Goal: Task Accomplishment & Management: Use online tool/utility

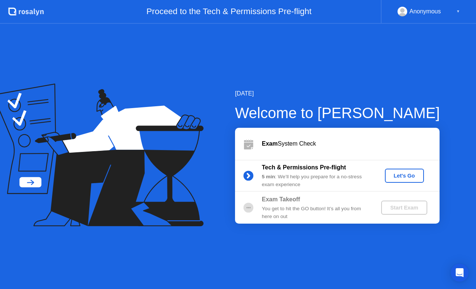
click at [402, 180] on button "Let's Go" at bounding box center [404, 176] width 39 height 14
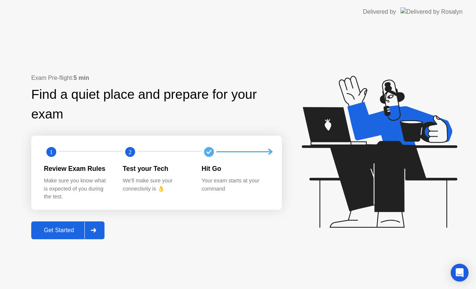
click at [74, 234] on div "Get Started" at bounding box center [58, 230] width 51 height 7
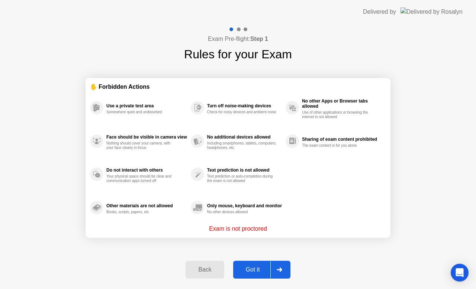
click at [251, 269] on div "Got it" at bounding box center [252, 270] width 35 height 7
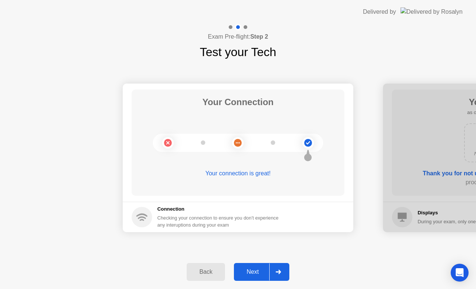
click at [251, 274] on div "Next" at bounding box center [252, 272] width 33 height 7
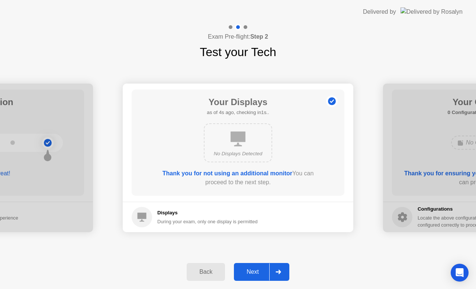
click at [258, 272] on div "Next" at bounding box center [252, 272] width 33 height 7
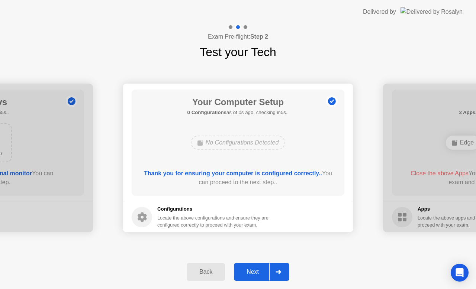
click at [250, 270] on div "Next" at bounding box center [252, 272] width 33 height 7
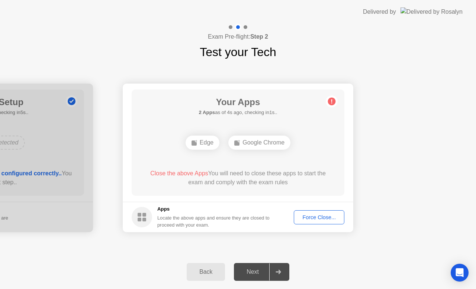
click at [190, 175] on span "Close the above Apps" at bounding box center [179, 173] width 58 height 6
click at [190, 174] on span "Close the above Apps" at bounding box center [179, 173] width 58 height 6
click at [327, 215] on div "Force Close..." at bounding box center [318, 218] width 45 height 6
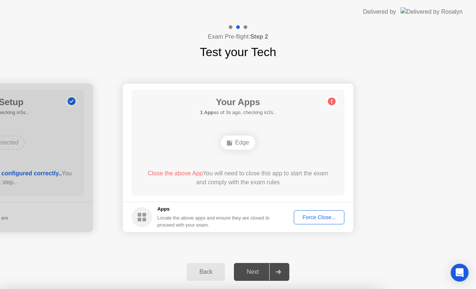
click at [214, 273] on div "Back" at bounding box center [206, 272] width 34 height 7
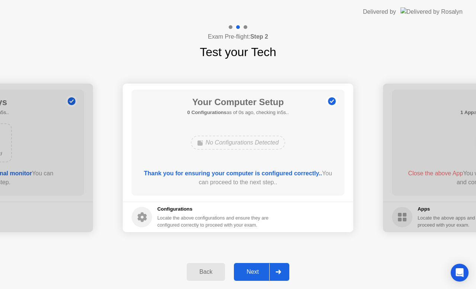
click at [254, 271] on div "Next" at bounding box center [252, 272] width 33 height 7
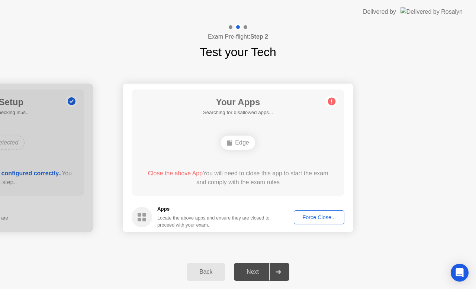
click at [234, 145] on div "Edge" at bounding box center [238, 143] width 34 height 14
click at [320, 217] on div "Force Close..." at bounding box center [318, 218] width 45 height 6
click at [309, 209] on footer "Apps Locate the above apps and ensure they are closed to proceed with your exam…" at bounding box center [238, 217] width 231 height 30
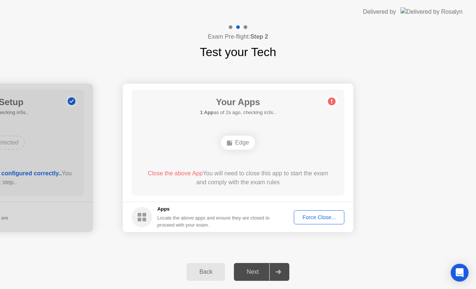
click at [308, 219] on div "Force Close..." at bounding box center [318, 218] width 45 height 6
click at [141, 219] on rect at bounding box center [140, 220] width 4 height 4
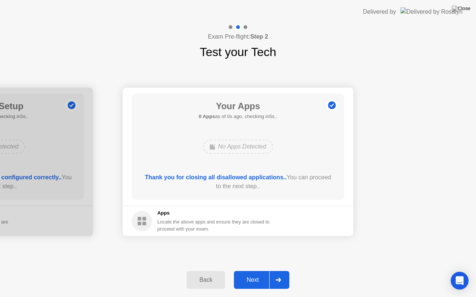
click at [209, 279] on div "Back" at bounding box center [206, 280] width 34 height 7
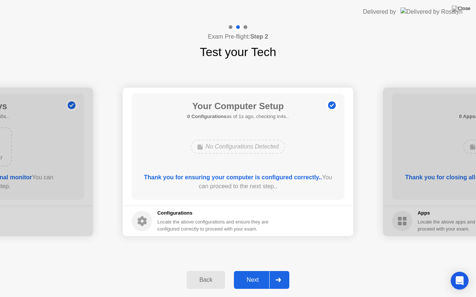
click at [249, 283] on div "Next" at bounding box center [252, 280] width 33 height 7
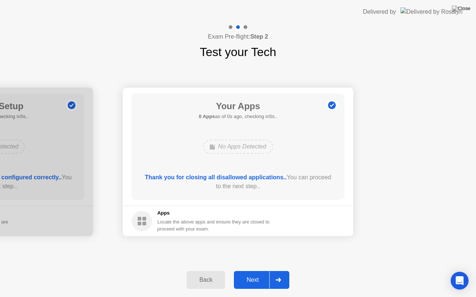
click at [254, 280] on div "Next" at bounding box center [252, 280] width 33 height 7
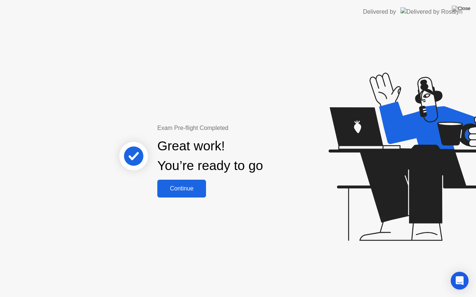
click at [174, 189] on div "Continue" at bounding box center [181, 189] width 44 height 7
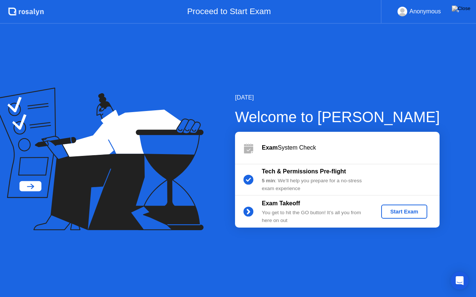
click at [410, 210] on div "Start Exam" at bounding box center [404, 212] width 40 height 6
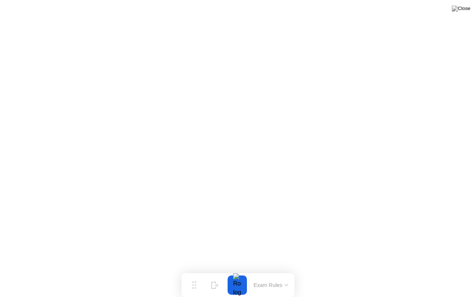
click at [284, 287] on button "Exam Rules" at bounding box center [270, 285] width 39 height 7
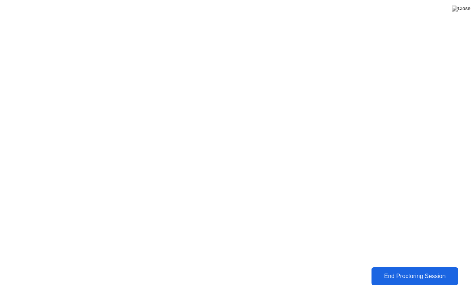
click at [415, 280] on div "End Proctoring Session" at bounding box center [415, 276] width 82 height 7
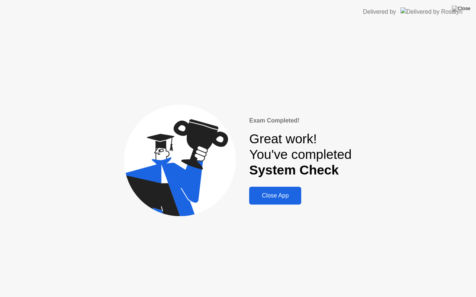
click at [287, 196] on div "Close App" at bounding box center [275, 196] width 48 height 7
